Goal: Information Seeking & Learning: Learn about a topic

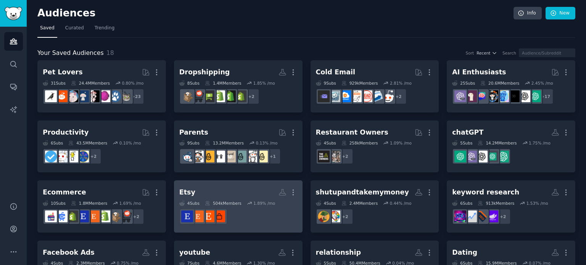
click at [215, 192] on h2 "Etsy More" at bounding box center [238, 192] width 118 height 13
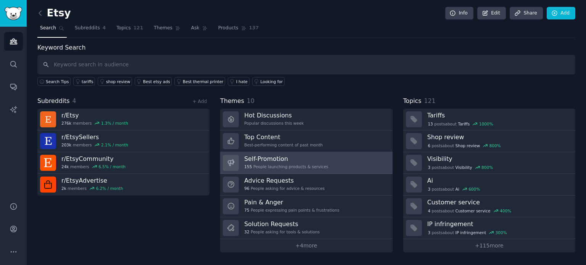
click at [270, 161] on h3 "Self-Promotion" at bounding box center [286, 159] width 84 height 8
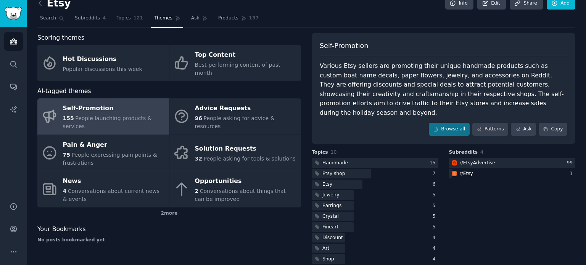
scroll to position [11, 0]
click at [444, 122] on link "Browse all" at bounding box center [449, 128] width 41 height 13
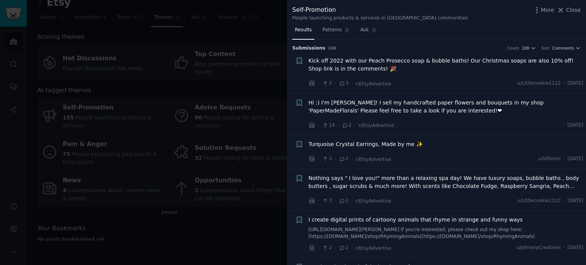
click at [579, 9] on span "Close" at bounding box center [573, 10] width 15 height 8
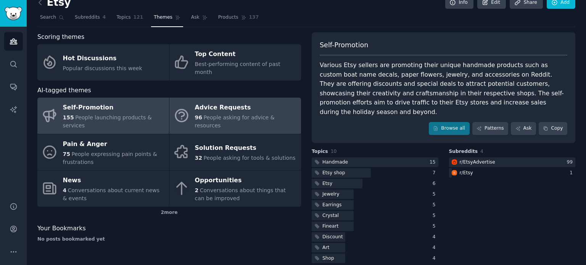
click at [235, 103] on div "Advice Requests" at bounding box center [246, 108] width 102 height 12
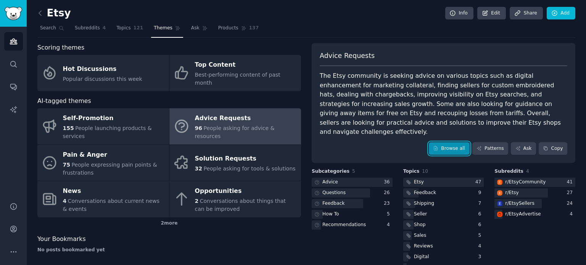
click at [452, 142] on link "Browse all" at bounding box center [449, 148] width 41 height 13
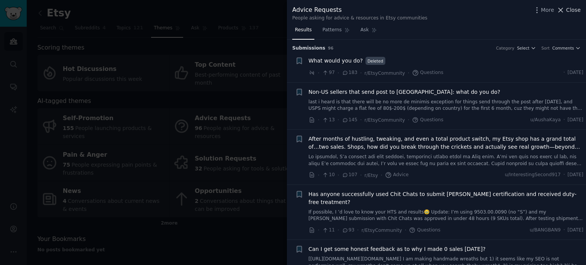
click at [571, 9] on span "Close" at bounding box center [573, 10] width 15 height 8
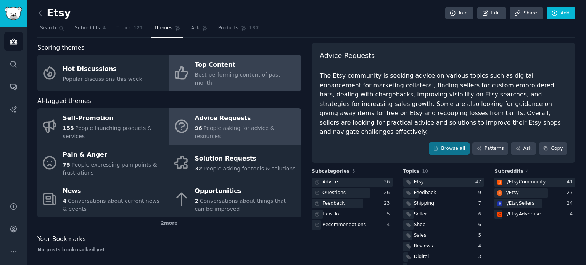
click at [226, 74] on span "Best-performing content of past month" at bounding box center [237, 79] width 85 height 14
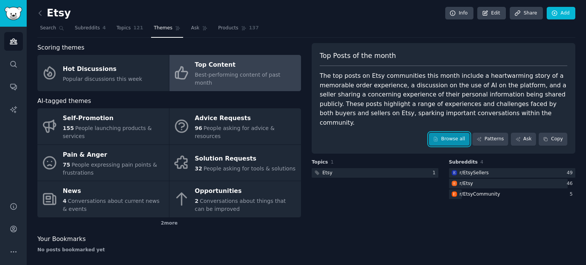
click at [457, 133] on link "Browse all" at bounding box center [449, 139] width 41 height 13
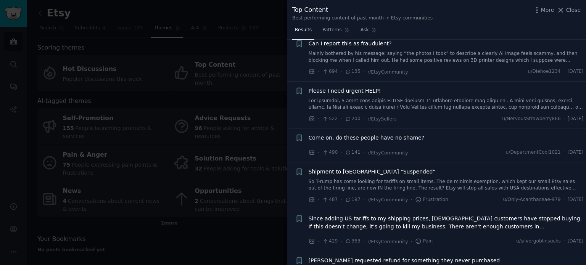
scroll to position [114, 0]
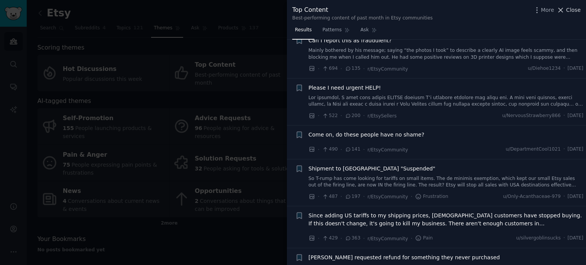
click at [571, 9] on span "Close" at bounding box center [573, 10] width 15 height 8
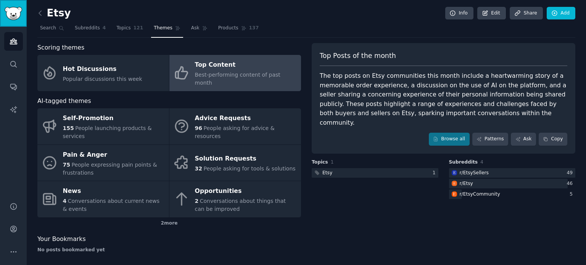
click at [11, 17] on img "Sidebar" at bounding box center [14, 13] width 18 height 13
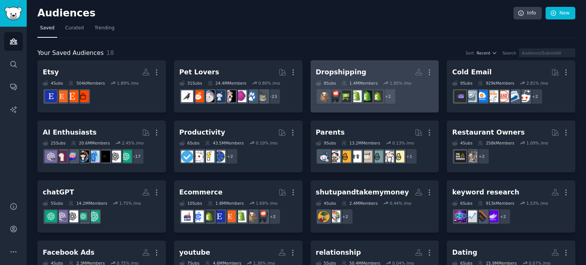
click at [348, 77] on h2 "Dropshipping More" at bounding box center [375, 72] width 118 height 13
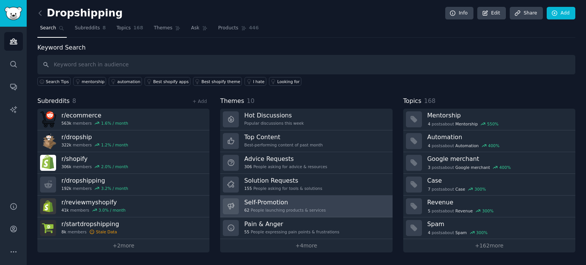
click at [281, 209] on div "62 People launching products & services" at bounding box center [285, 210] width 82 height 5
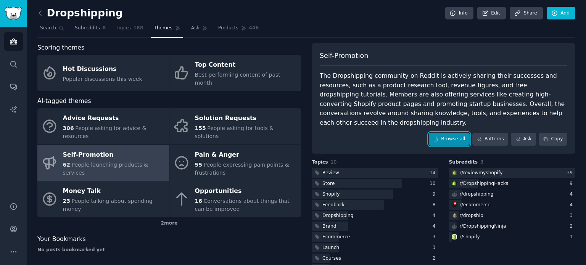
click at [454, 133] on link "Browse all" at bounding box center [449, 139] width 41 height 13
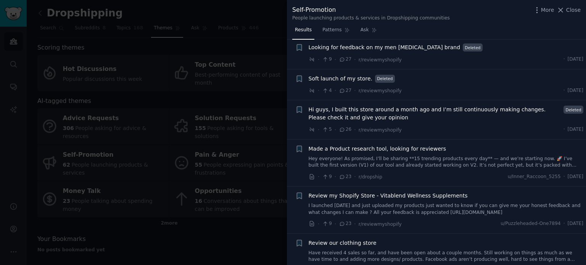
scroll to position [305, 0]
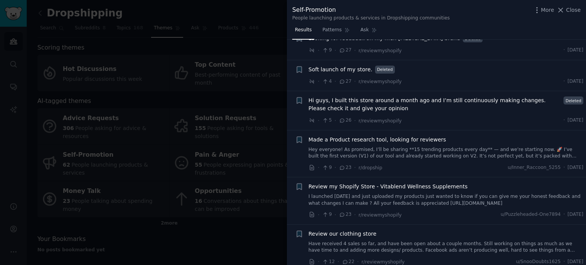
click at [415, 140] on span "Made a Product research tool, looking for reviewers" at bounding box center [378, 140] width 138 height 8
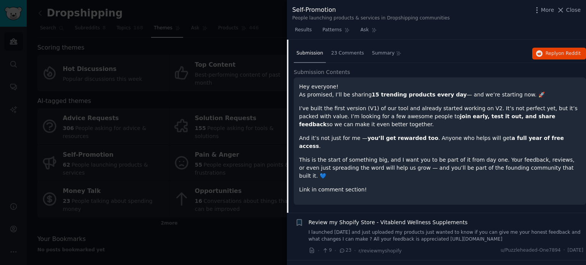
scroll to position [434, 0]
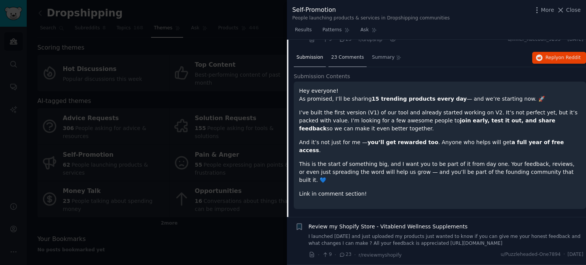
click at [353, 58] on span "23 Comments" at bounding box center [347, 57] width 33 height 7
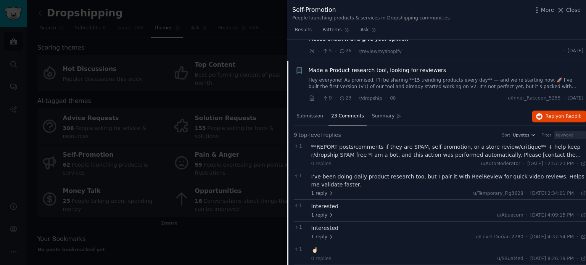
scroll to position [357, 0]
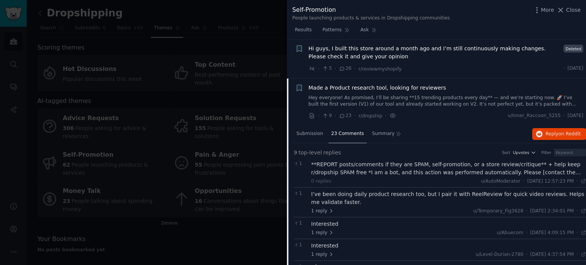
click at [417, 172] on div "**REPORT posts/comments if they are SPAM, self-promotion, or a store review/cri…" at bounding box center [448, 169] width 275 height 16
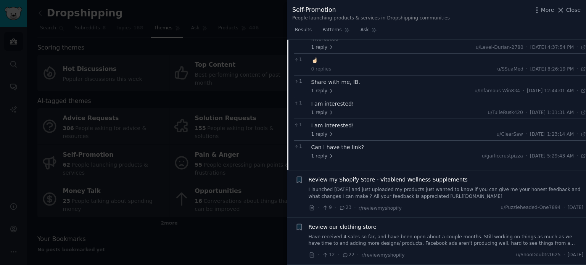
scroll to position [586, 0]
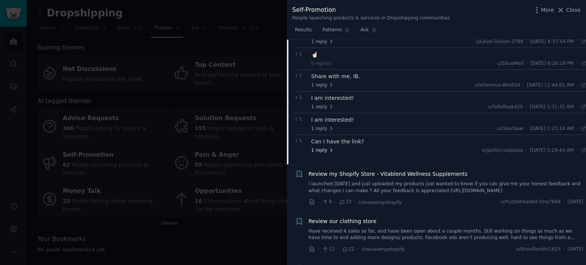
click at [319, 147] on span "1 reply" at bounding box center [322, 150] width 23 height 7
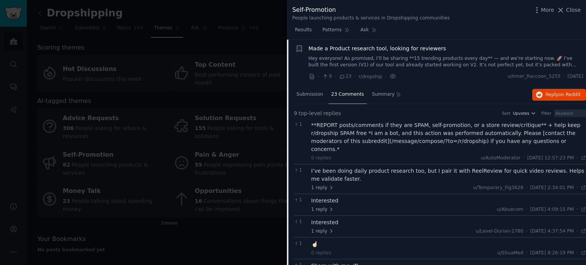
scroll to position [395, 0]
click at [315, 96] on span "Submission" at bounding box center [310, 95] width 27 height 7
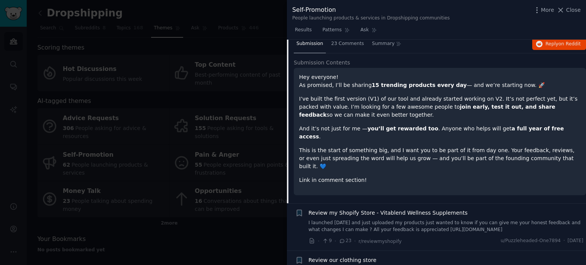
scroll to position [434, 0]
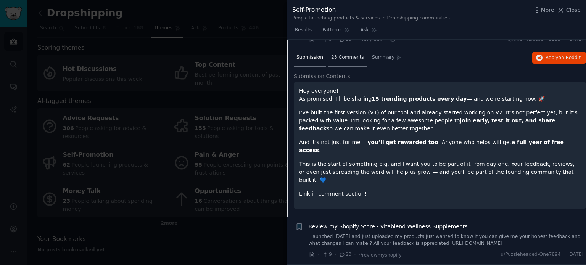
click at [335, 58] on span "23 Comments" at bounding box center [347, 57] width 33 height 7
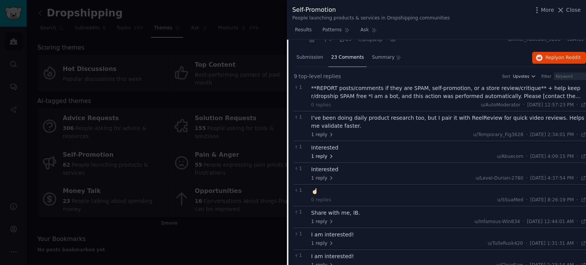
click at [320, 156] on span "1 reply" at bounding box center [322, 156] width 23 height 7
click at [334, 177] on span "1 reply" at bounding box center [340, 178] width 23 height 7
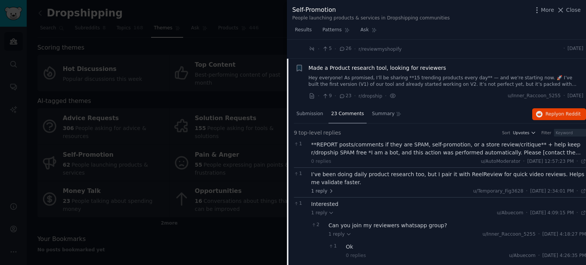
scroll to position [357, 0]
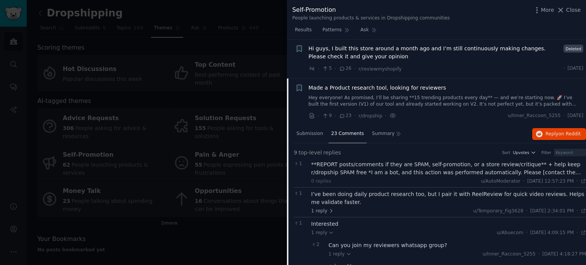
click at [348, 88] on span "Made a Product research tool, looking for reviewers" at bounding box center [378, 88] width 138 height 8
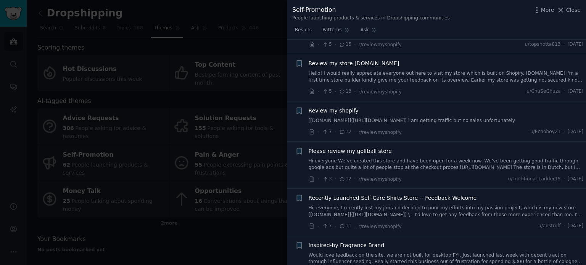
scroll to position [1006, 0]
